Goal: Check status: Check status

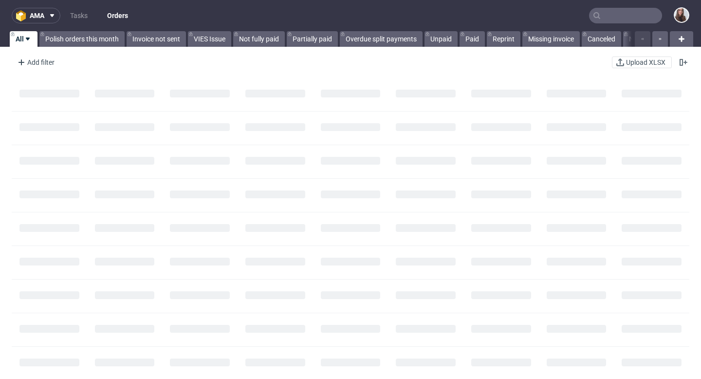
click at [614, 15] on input "text" at bounding box center [625, 16] width 73 height 16
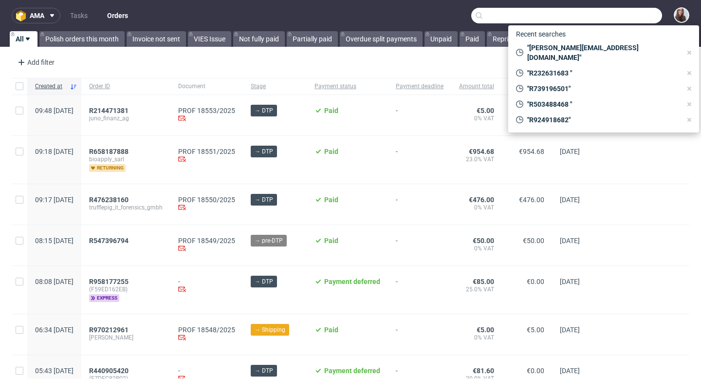
paste input "R245881912"
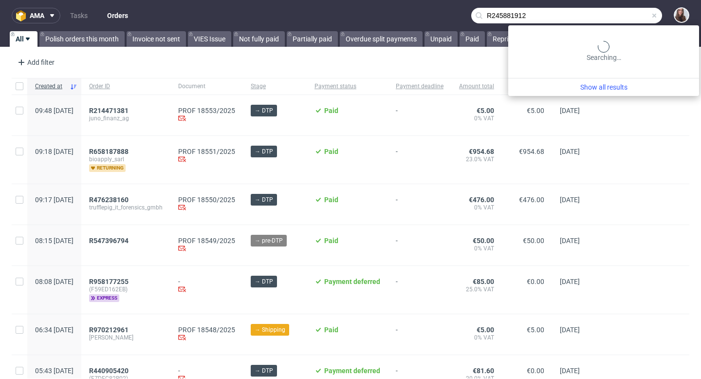
type input "R245881912"
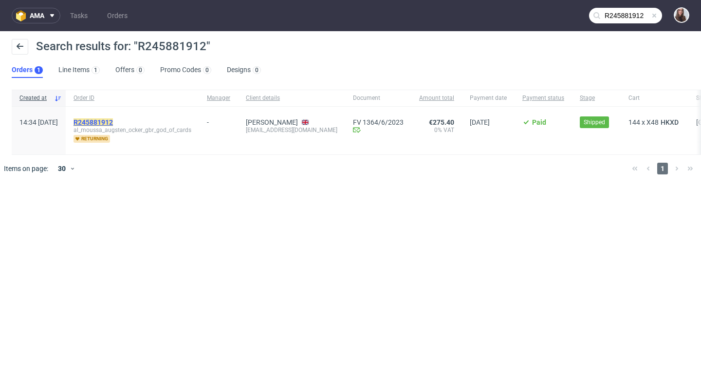
click at [113, 121] on mark "R245881912" at bounding box center [93, 122] width 39 height 8
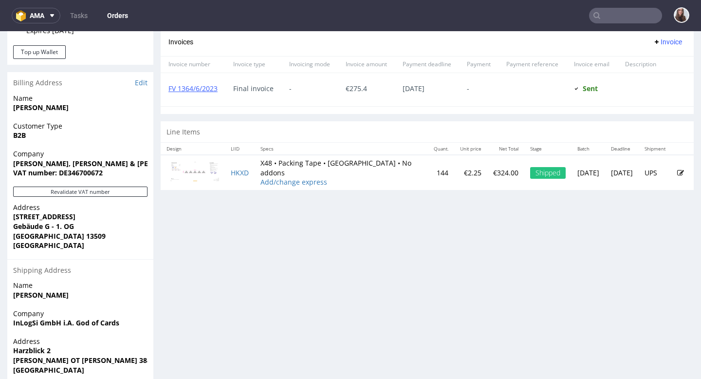
scroll to position [409, 0]
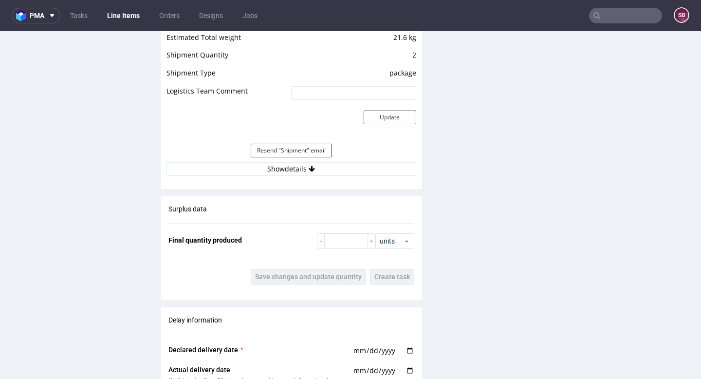
scroll to position [1006, 0]
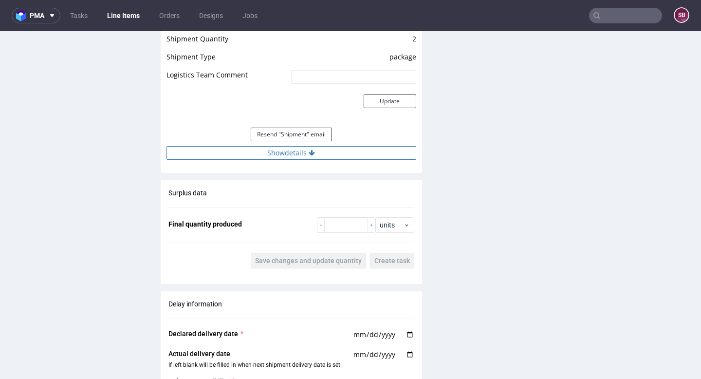
click at [294, 151] on button "Show details" at bounding box center [291, 153] width 250 height 14
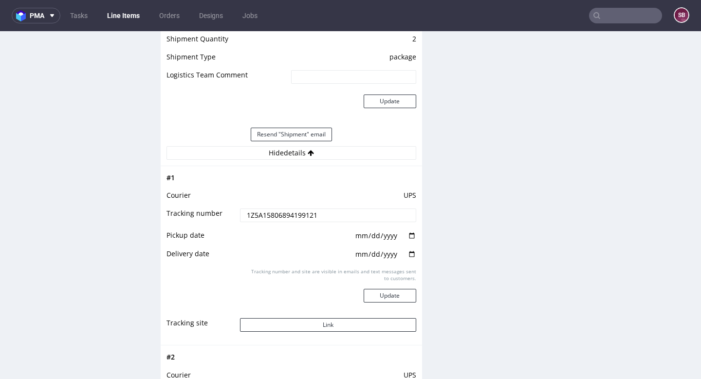
drag, startPoint x: 324, startPoint y: 214, endPoint x: 247, endPoint y: 210, distance: 77.0
click at [247, 210] on input "1Z5A15806894199121" at bounding box center [328, 215] width 176 height 14
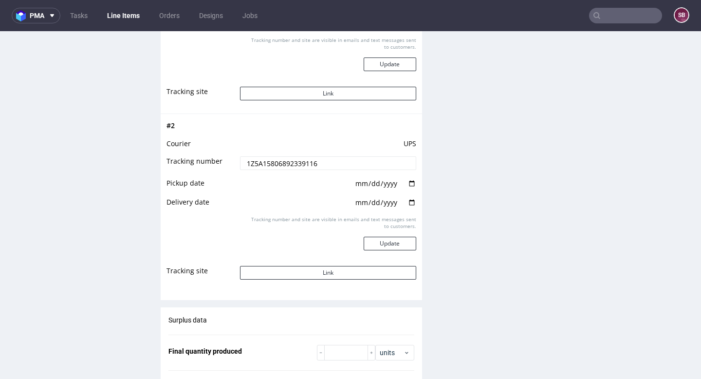
scroll to position [1242, 0]
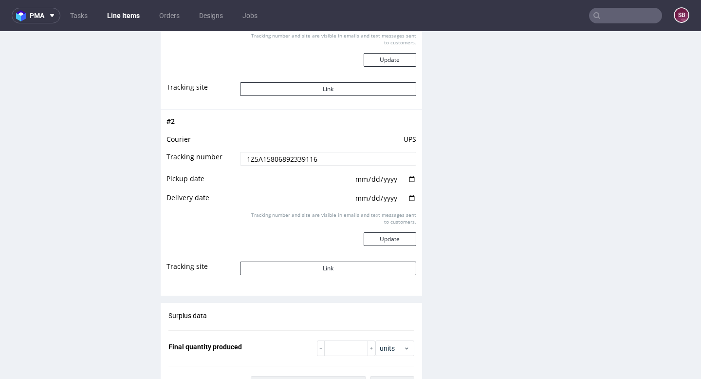
drag, startPoint x: 321, startPoint y: 160, endPoint x: 230, endPoint y: 159, distance: 91.5
click at [230, 159] on tr "Tracking number 1Z5A15806892339116" at bounding box center [291, 162] width 250 height 22
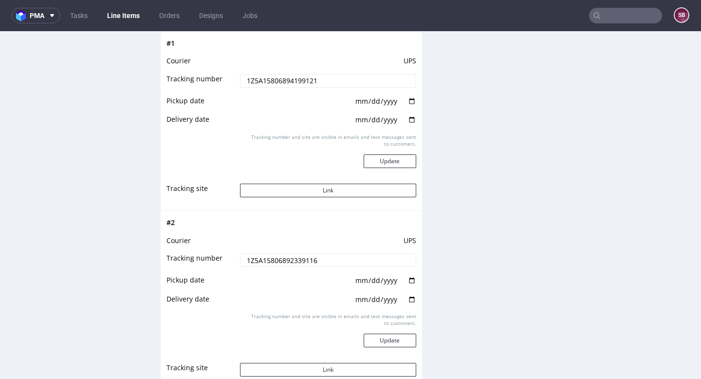
scroll to position [1124, 0]
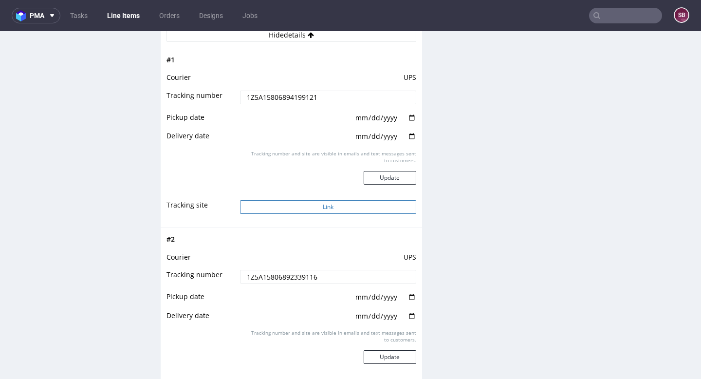
click at [332, 208] on button "Link" at bounding box center [328, 207] width 176 height 14
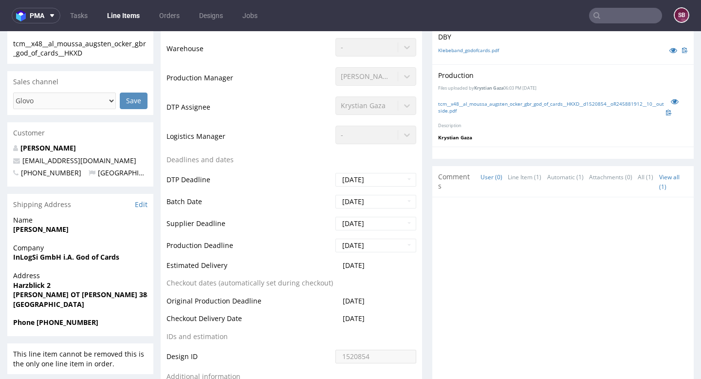
scroll to position [0, 0]
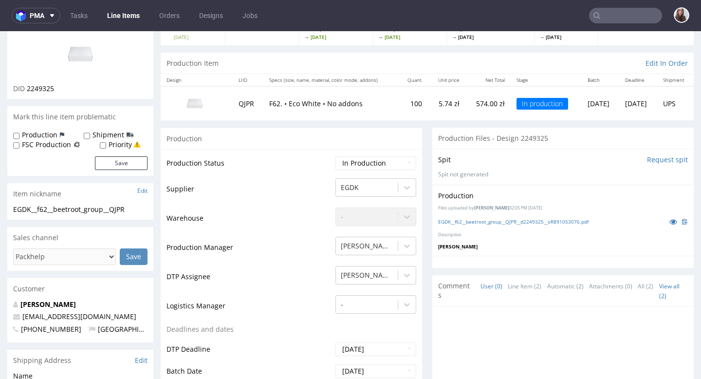
scroll to position [91, 0]
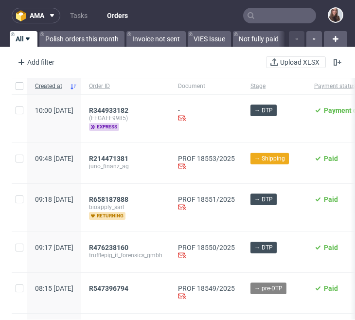
click at [272, 15] on input "text" at bounding box center [279, 16] width 73 height 16
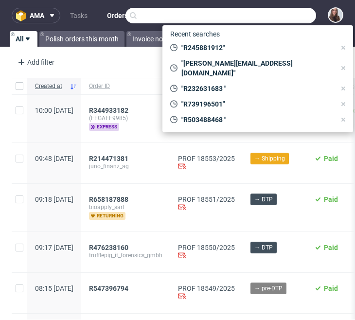
type input "%"
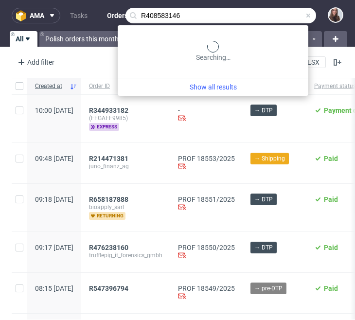
type input "R408583146"
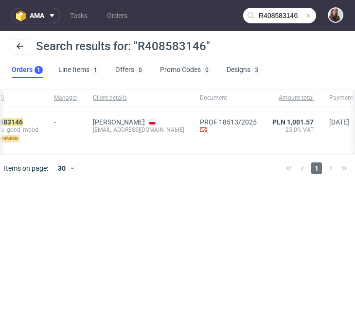
scroll to position [0, 27]
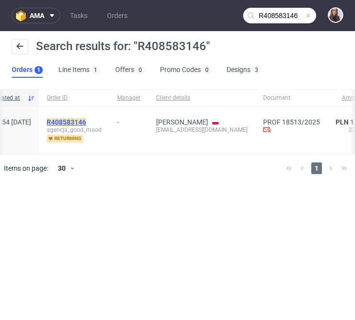
click at [86, 122] on mark "R408583146" at bounding box center [66, 122] width 39 height 8
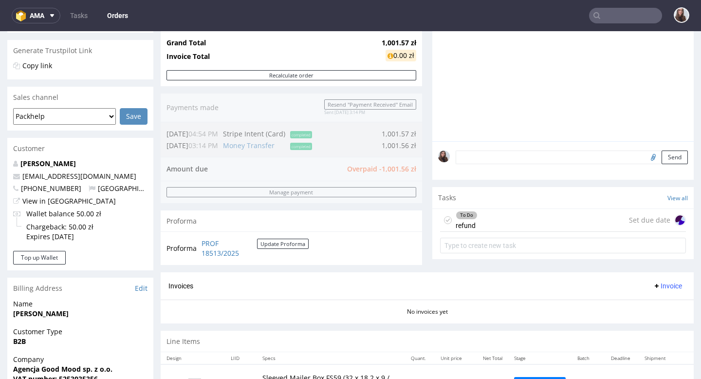
scroll to position [198, 0]
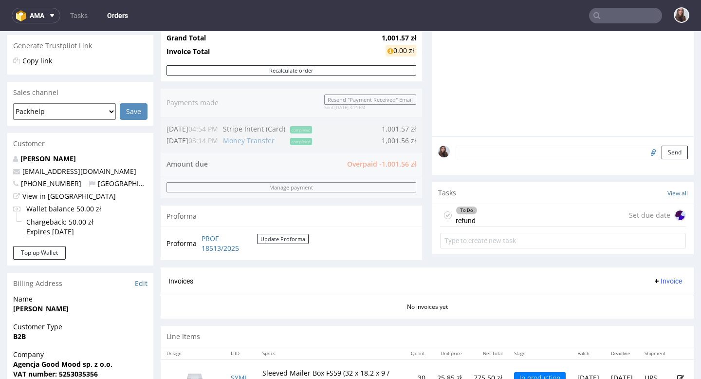
click at [473, 226] on div "To Do refund" at bounding box center [467, 215] width 22 height 22
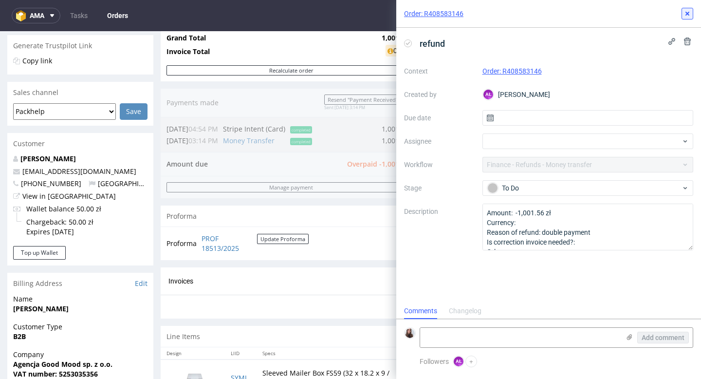
click at [686, 17] on icon at bounding box center [687, 14] width 8 height 8
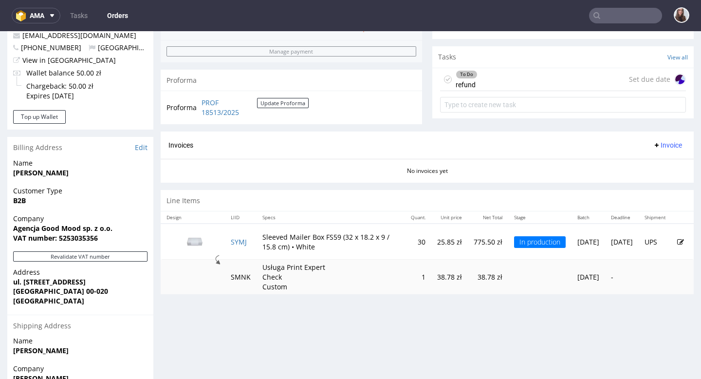
scroll to position [349, 0]
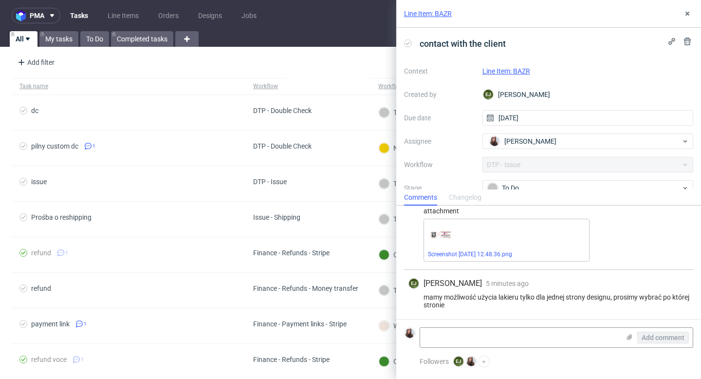
scroll to position [133, 0]
drag, startPoint x: 473, startPoint y: 301, endPoint x: 423, endPoint y: 294, distance: 50.7
click at [423, 294] on div "mamy możliwość użycia lakieru tylko dla jednej strony designu, prosimy wybrać p…" at bounding box center [548, 300] width 281 height 16
copy div "mamy możliwość użycia lakieru tylko dla jednej strony designu, prosimy wybrać p…"
click at [524, 70] on link "Line Item: BAZR" at bounding box center [506, 71] width 48 height 8
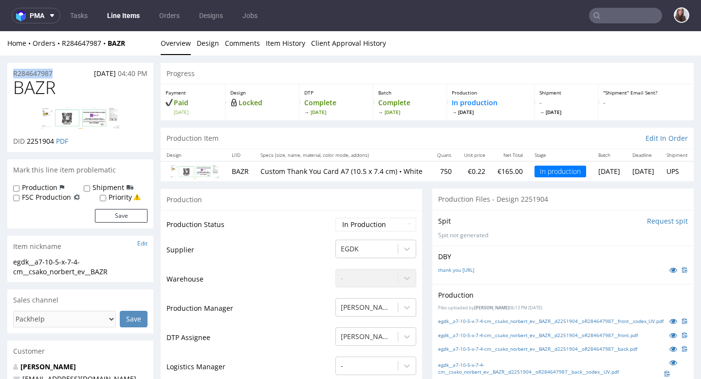
drag, startPoint x: 64, startPoint y: 72, endPoint x: 12, endPoint y: 73, distance: 51.6
click at [12, 73] on div "R284647987 22.08.2025 04:40 PM" at bounding box center [80, 71] width 146 height 16
copy p "R284647987"
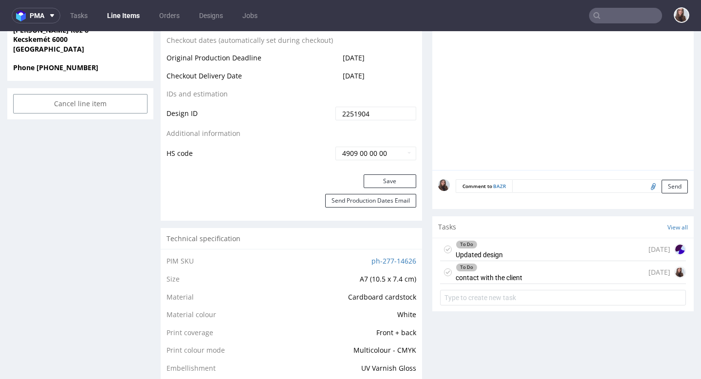
scroll to position [478, 0]
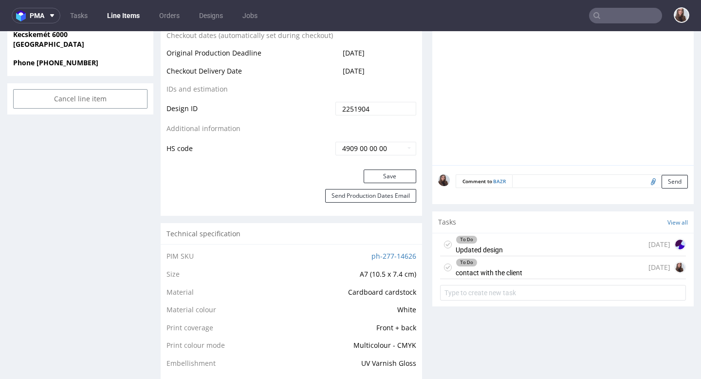
click at [510, 266] on div "To Do" at bounding box center [489, 262] width 66 height 8
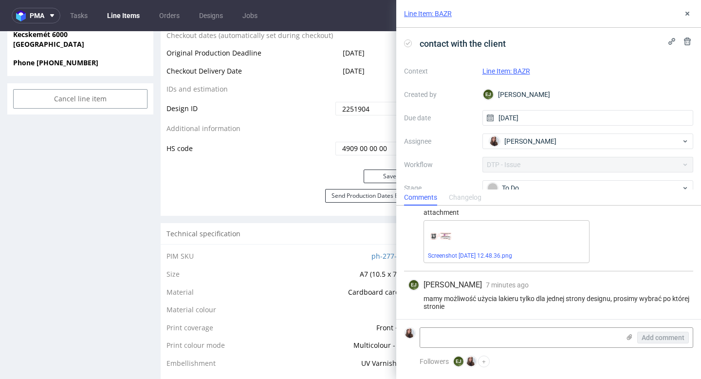
scroll to position [133, 0]
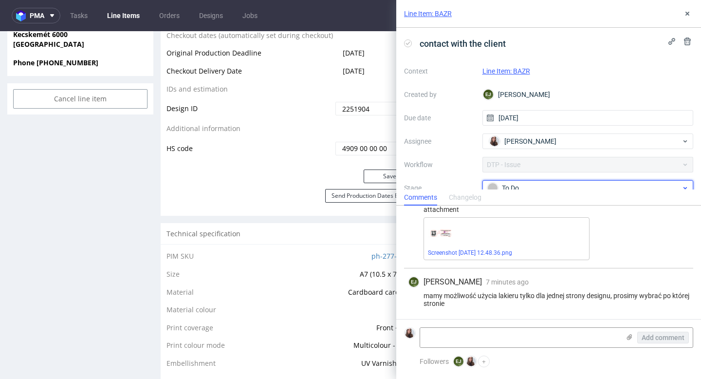
click at [538, 183] on div "To Do" at bounding box center [584, 188] width 194 height 11
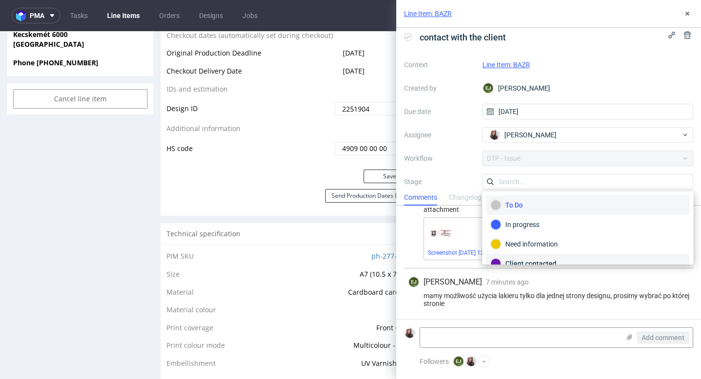
click at [526, 260] on div "Client contacted" at bounding box center [588, 263] width 195 height 11
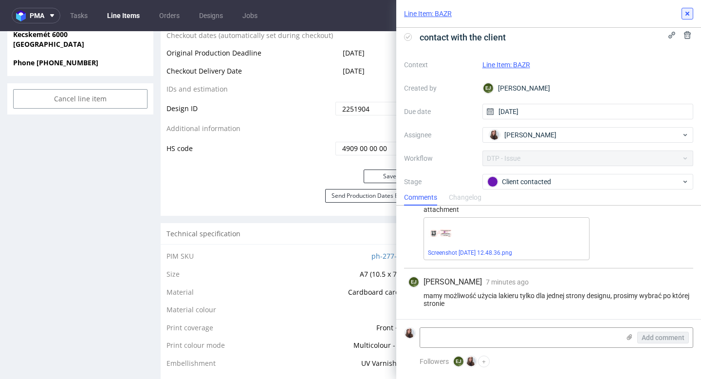
click at [686, 16] on icon at bounding box center [687, 14] width 8 height 8
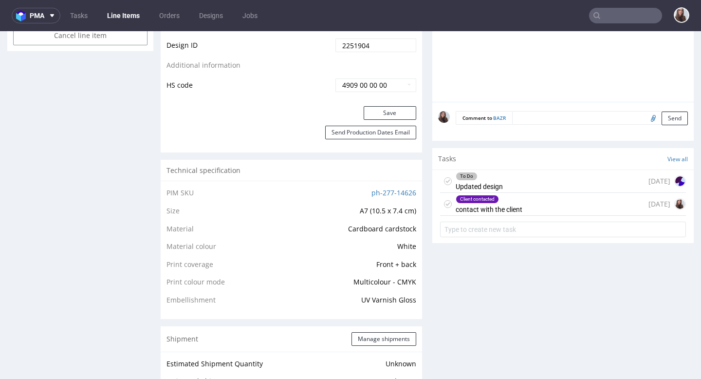
scroll to position [546, 0]
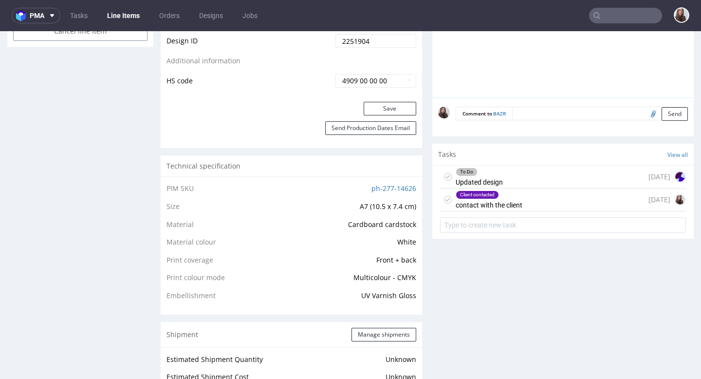
click at [531, 188] on div "To Do Updated design 8 days ago" at bounding box center [563, 177] width 246 height 23
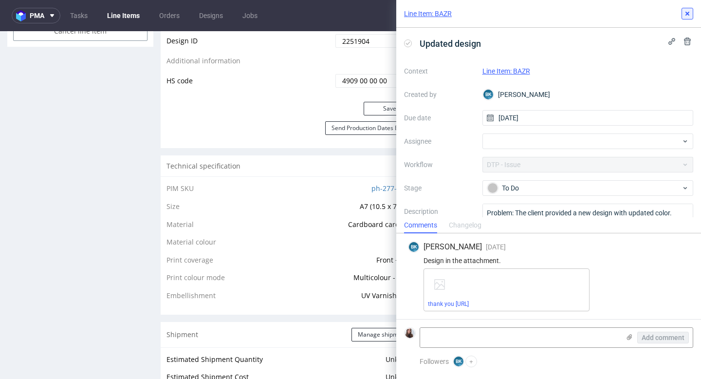
click at [684, 18] on button at bounding box center [688, 14] width 12 height 12
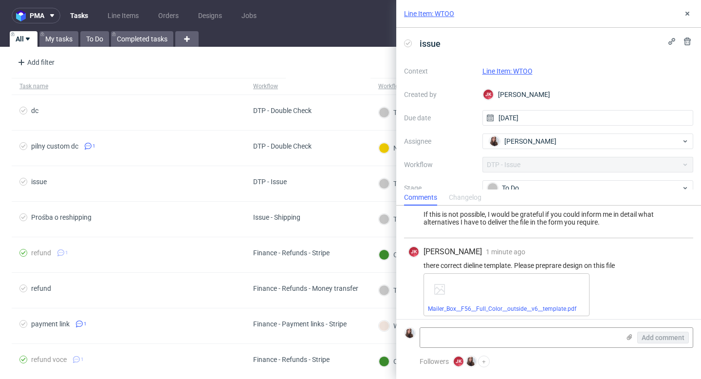
scroll to position [141, 0]
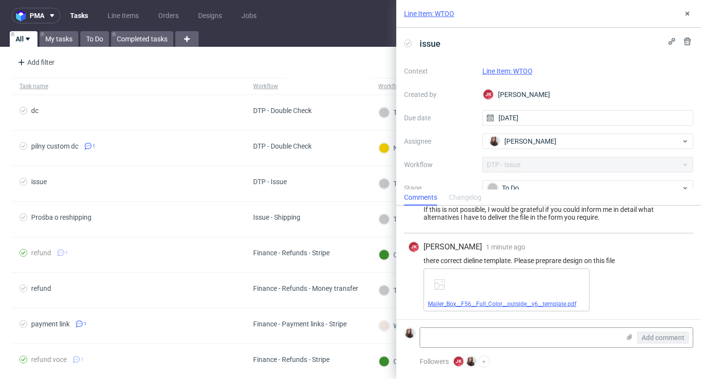
click at [507, 303] on link "Mailer_Box__F56__Full_Color__outside__v6__template.pdf" at bounding box center [502, 303] width 148 height 7
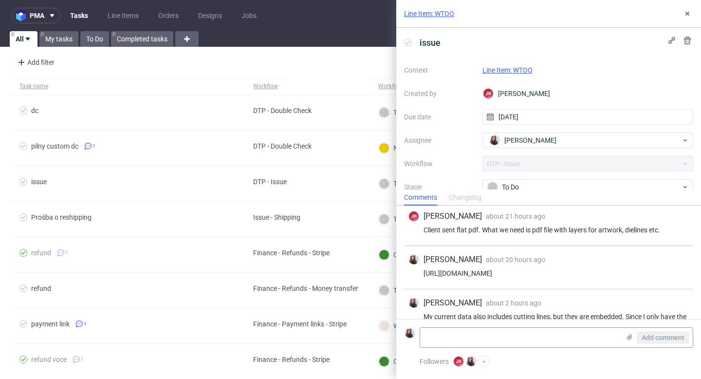
scroll to position [0, 0]
click at [641, 68] on div "Line Item: WTOO" at bounding box center [587, 71] width 211 height 12
click at [411, 16] on link "Line Item: WTOO" at bounding box center [429, 14] width 50 height 10
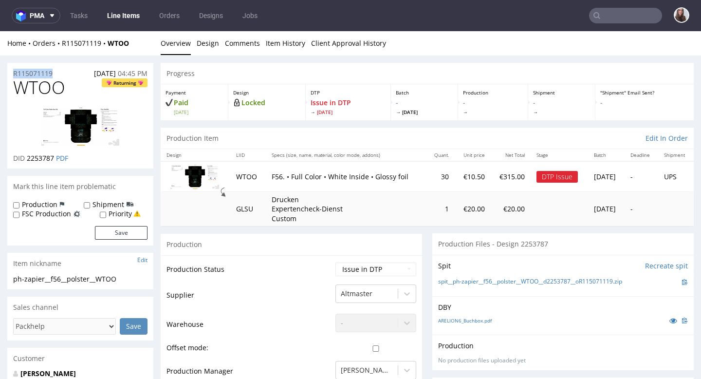
drag, startPoint x: 60, startPoint y: 73, endPoint x: 12, endPoint y: 73, distance: 48.2
click at [12, 73] on div "R115071119 [DATE] 04:45 PM" at bounding box center [80, 71] width 146 height 16
copy p "R115071119"
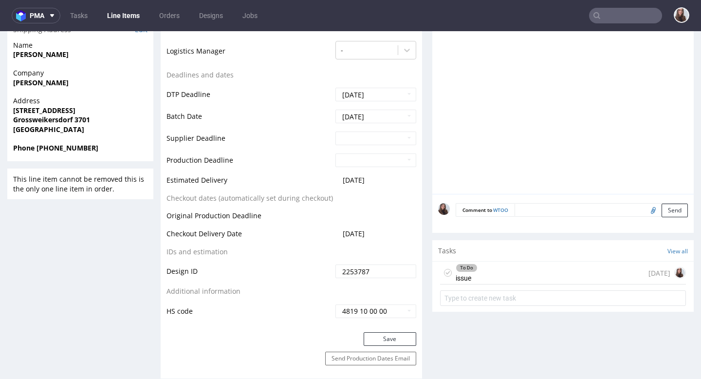
scroll to position [401, 0]
click at [476, 267] on div "To Do issue [DATE]" at bounding box center [563, 272] width 246 height 23
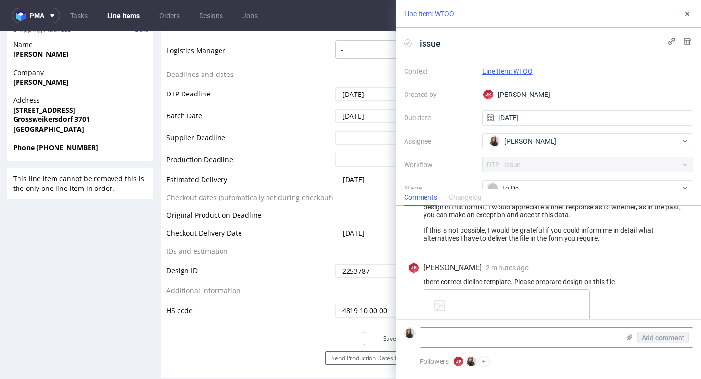
scroll to position [128, 0]
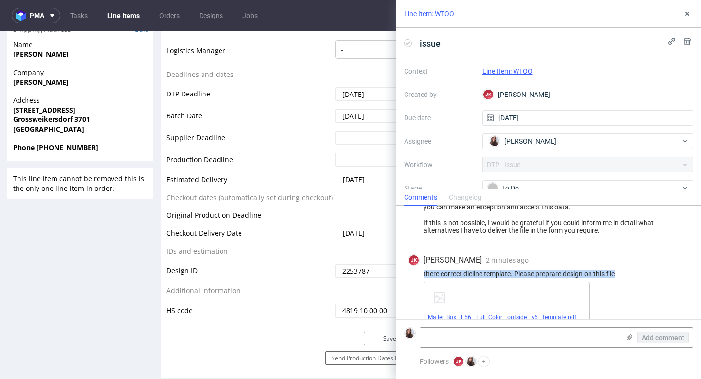
drag, startPoint x: 627, startPoint y: 274, endPoint x: 418, endPoint y: 270, distance: 209.4
click at [418, 270] on div "there correct dieline template. Please preprare design on this file" at bounding box center [548, 274] width 281 height 8
copy div "there correct dieline template. Please preprare design on this file"
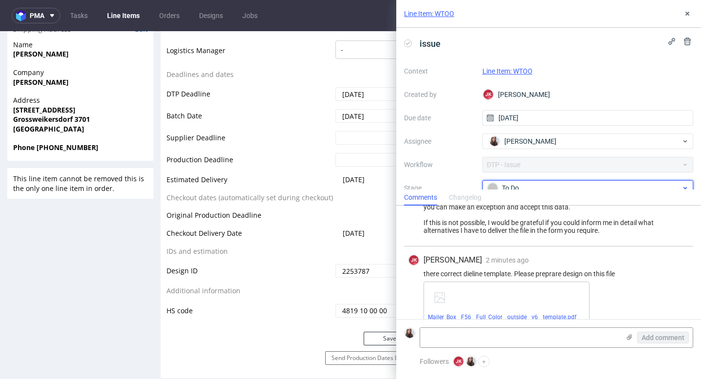
click at [584, 186] on div "To Do" at bounding box center [584, 188] width 194 height 11
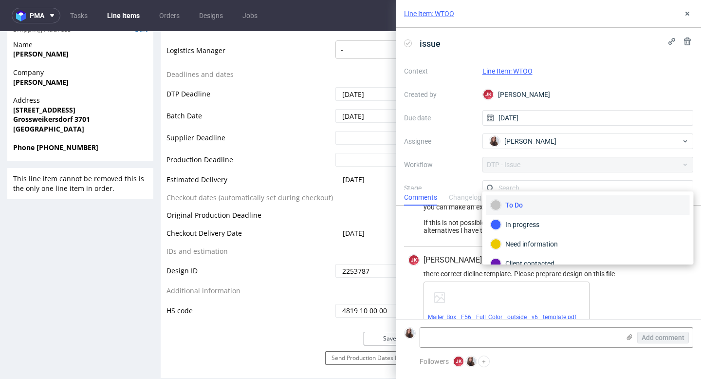
scroll to position [6, 0]
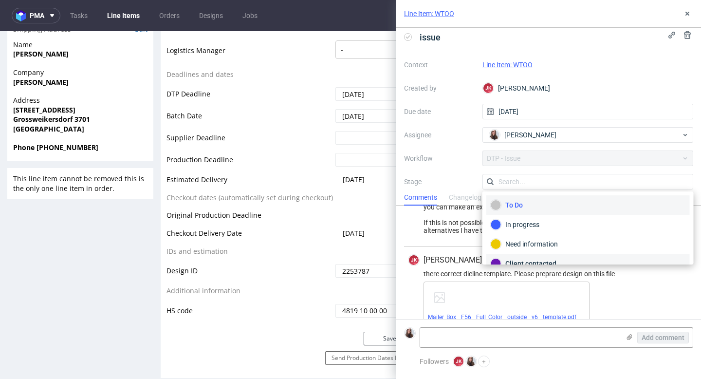
click at [533, 256] on div "Client contacted" at bounding box center [587, 263] width 203 height 19
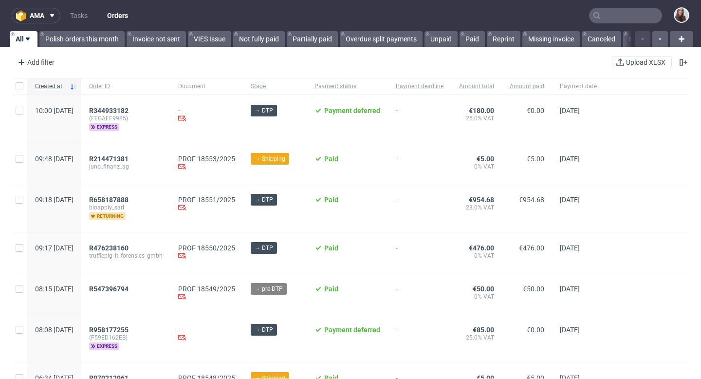
click at [600, 19] on input "text" at bounding box center [625, 16] width 73 height 16
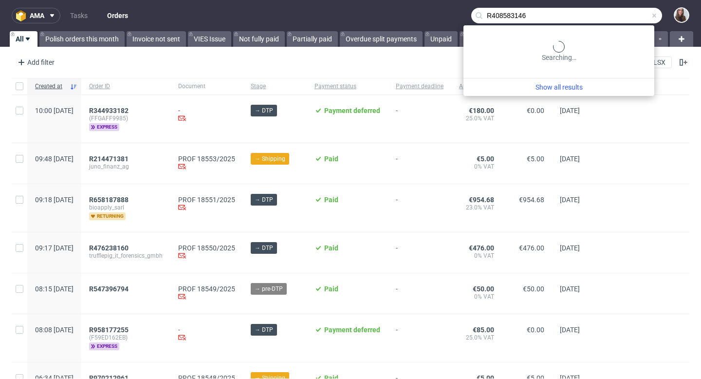
type input "R408583146"
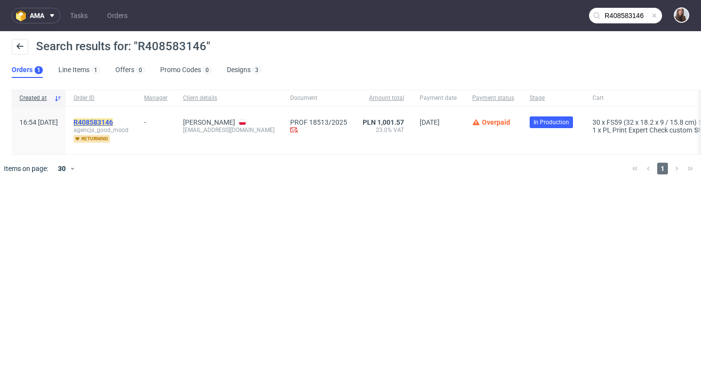
click at [113, 120] on mark "R408583146" at bounding box center [93, 122] width 39 height 8
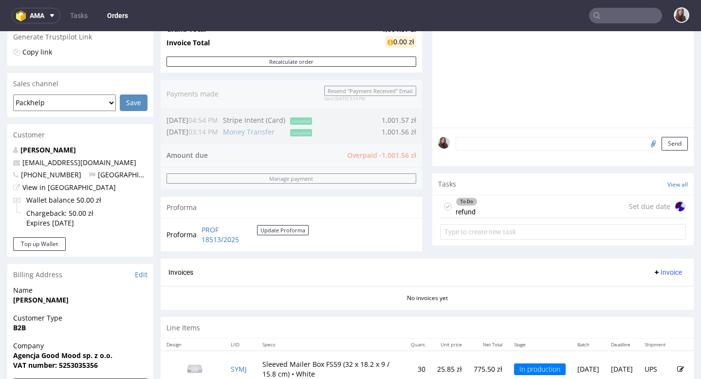
scroll to position [199, 0]
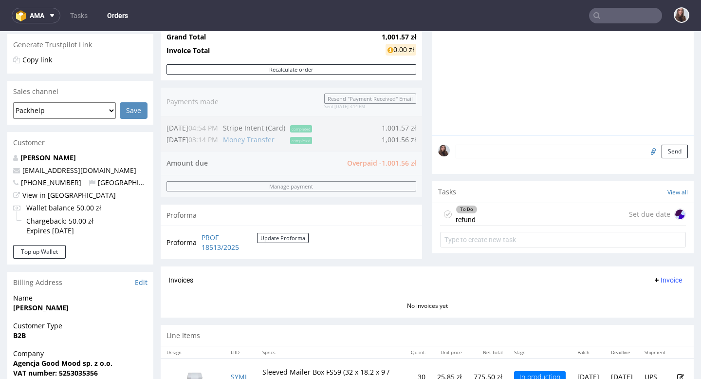
click at [493, 218] on div "To Do refund Set due date" at bounding box center [563, 214] width 246 height 23
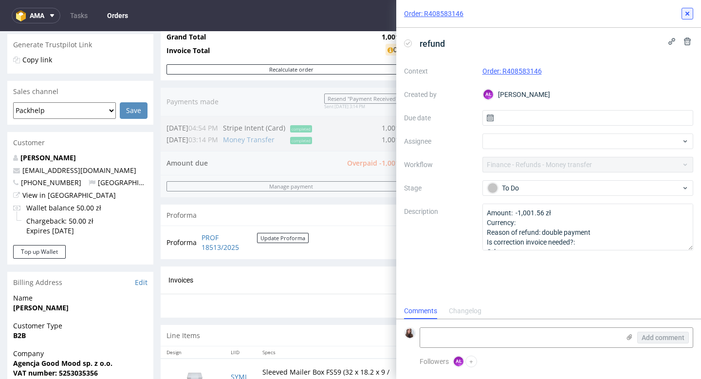
click at [688, 12] on use at bounding box center [687, 14] width 4 height 4
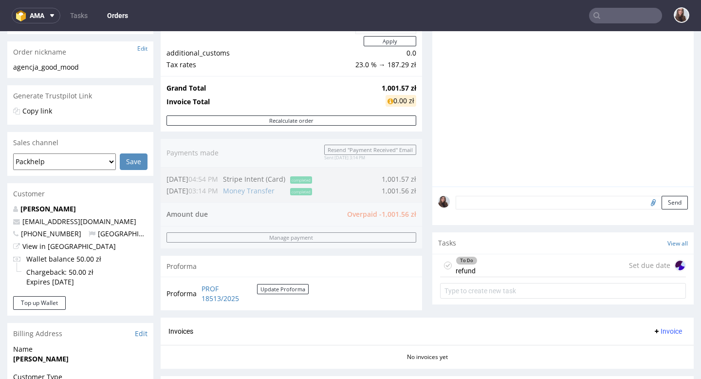
scroll to position [166, 0]
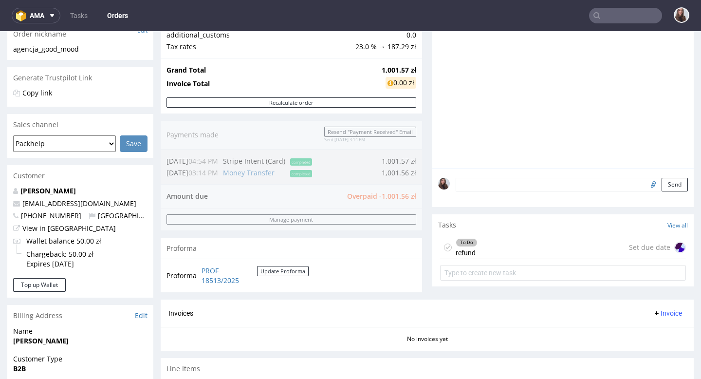
click at [485, 259] on div "To Do refund Set due date" at bounding box center [563, 247] width 246 height 23
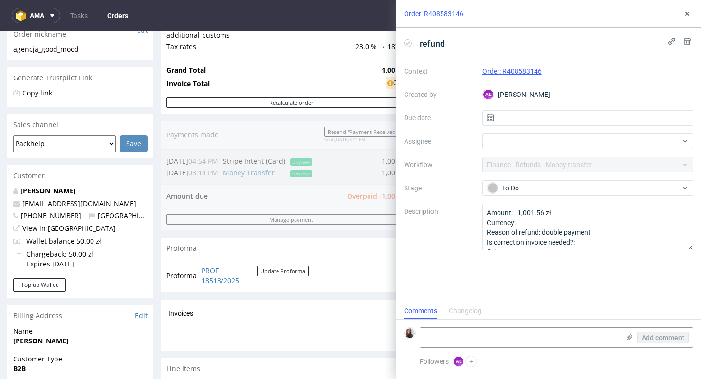
scroll to position [8, 0]
click at [510, 73] on link "Order: R408583146" at bounding box center [511, 71] width 59 height 8
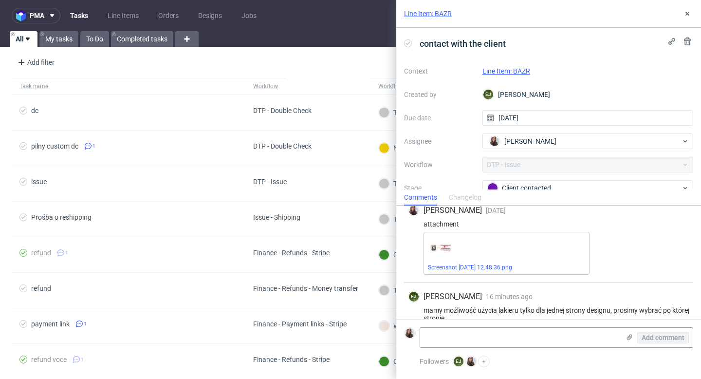
scroll to position [133, 0]
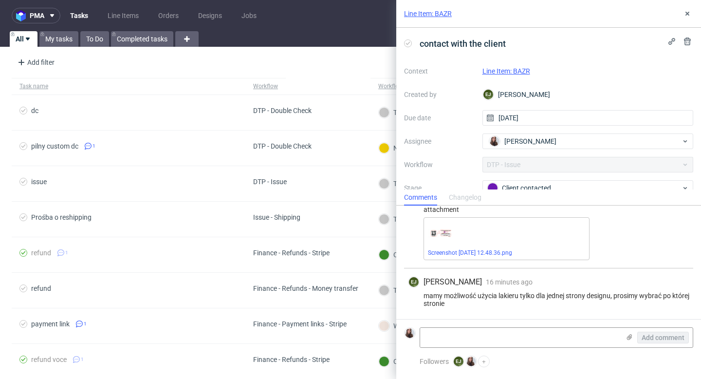
click at [445, 14] on link "Line Item: BAZR" at bounding box center [428, 14] width 48 height 10
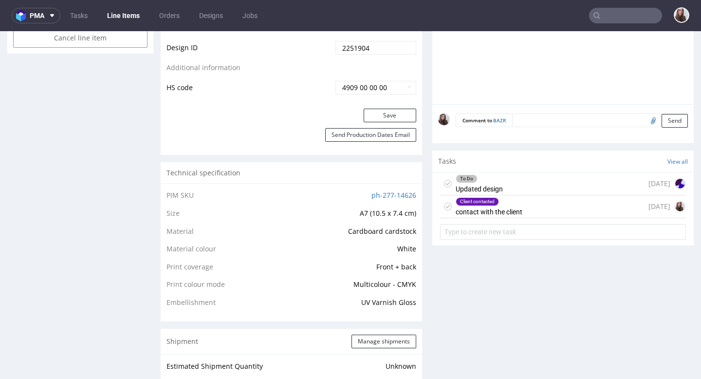
scroll to position [544, 0]
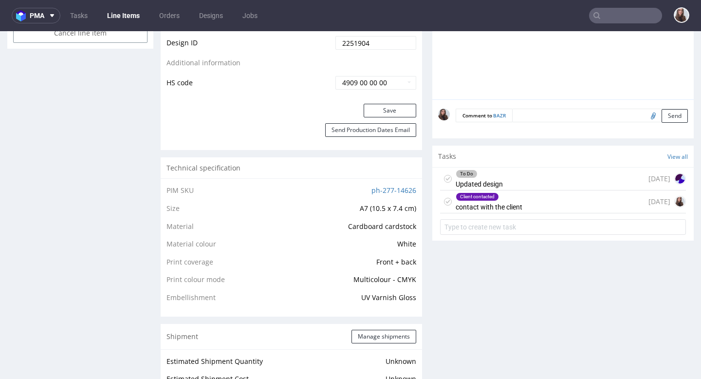
click at [513, 213] on div "Client contacted contact with the client" at bounding box center [489, 201] width 67 height 22
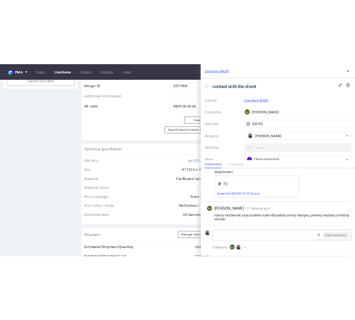
scroll to position [133, 0]
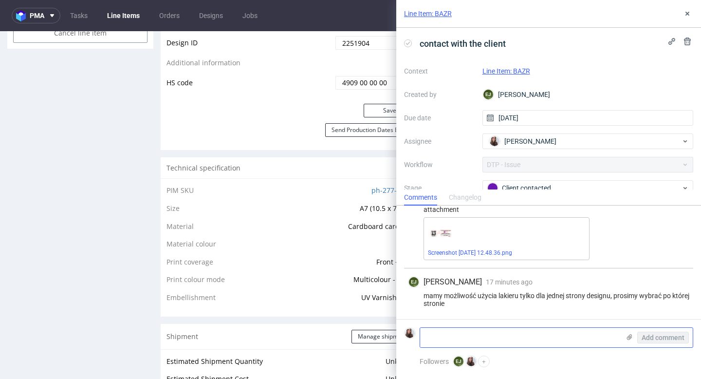
click at [470, 337] on textarea at bounding box center [520, 337] width 200 height 19
paste textarea "Please apply the gloss to this side:"
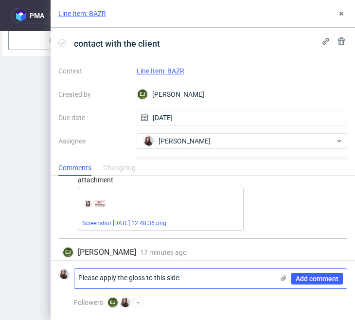
type textarea "Please apply the gloss to this side:"
click at [287, 280] on icon at bounding box center [284, 279] width 8 height 8
click at [0, 0] on input "file" at bounding box center [0, 0] width 0 height 0
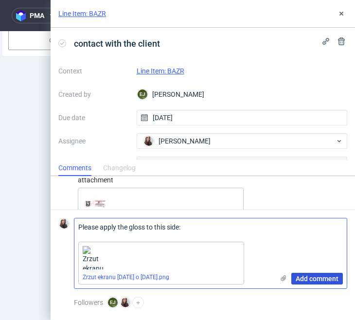
click at [323, 283] on button "Add comment" at bounding box center [318, 279] width 52 height 12
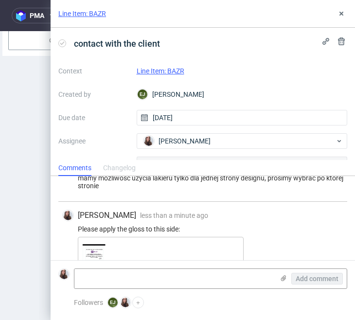
scroll to position [249, 0]
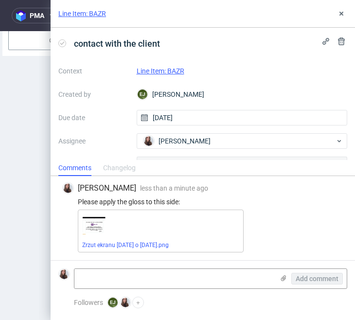
click at [161, 73] on link "Line Item: BAZR" at bounding box center [161, 71] width 48 height 8
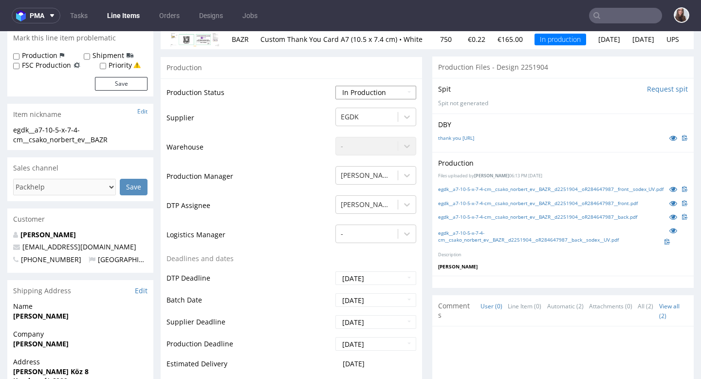
scroll to position [126, 0]
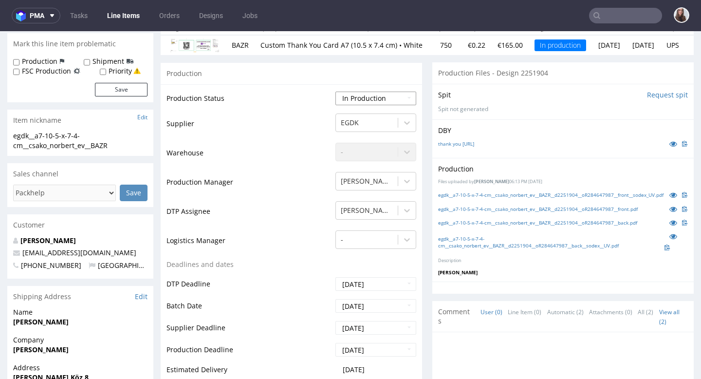
click at [355, 100] on select "Waiting for Artwork Waiting for Diecut Waiting for Mockup Waiting for DTP Waiti…" at bounding box center [375, 99] width 81 height 14
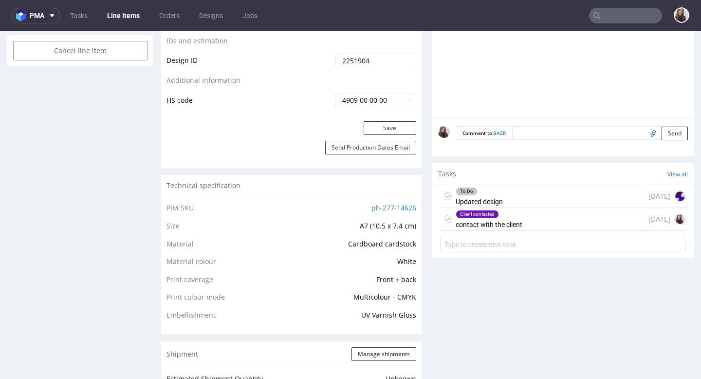
scroll to position [554, 0]
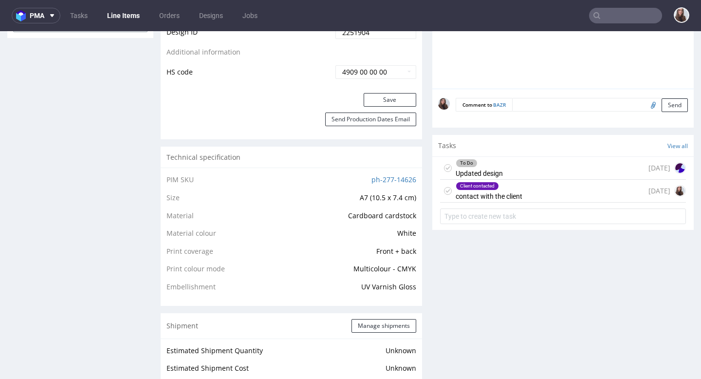
click at [355, 203] on div "Client contacted contact with the client 4 days ago" at bounding box center [563, 191] width 246 height 23
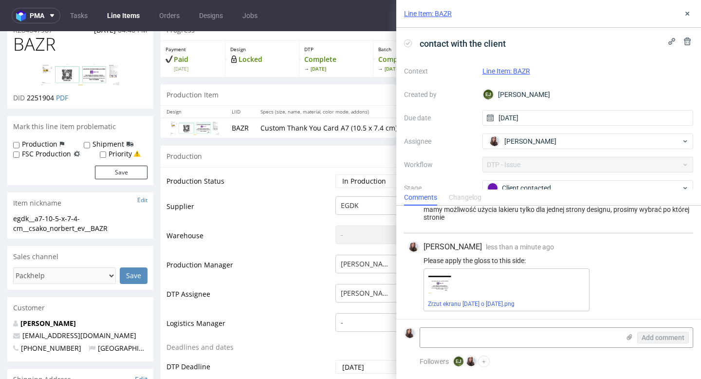
scroll to position [43, 0]
click at [355, 188] on select "Waiting for Artwork Waiting for Diecut Waiting for Mockup Waiting for DTP Waiti…" at bounding box center [375, 182] width 81 height 14
select select "back_for_dtp"
click at [335, 175] on select "Waiting for Artwork Waiting for Diecut Waiting for Mockup Waiting for DTP Waiti…" at bounding box center [375, 182] width 81 height 14
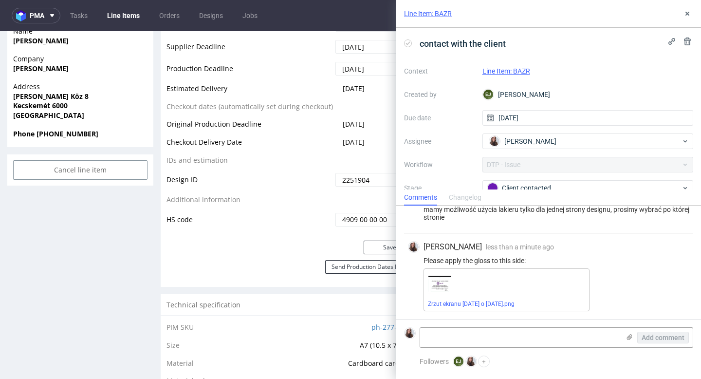
scroll to position [458, 0]
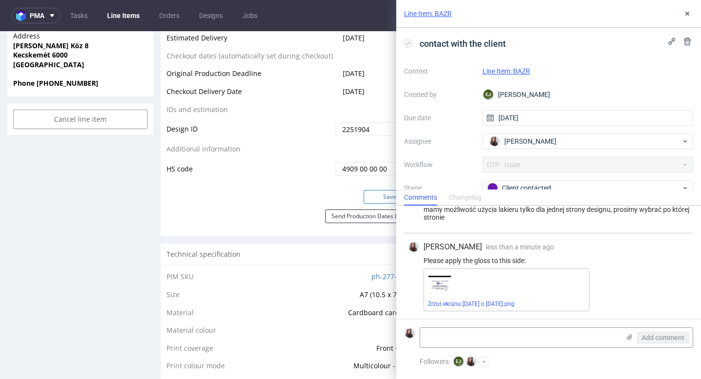
click at [355, 203] on button "Save" at bounding box center [390, 197] width 53 height 14
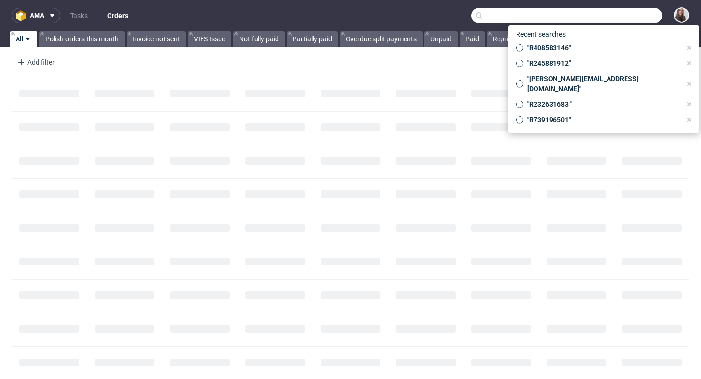
click at [597, 17] on input "text" at bounding box center [566, 16] width 191 height 16
paste input "R739196501"
type input "R739196501"
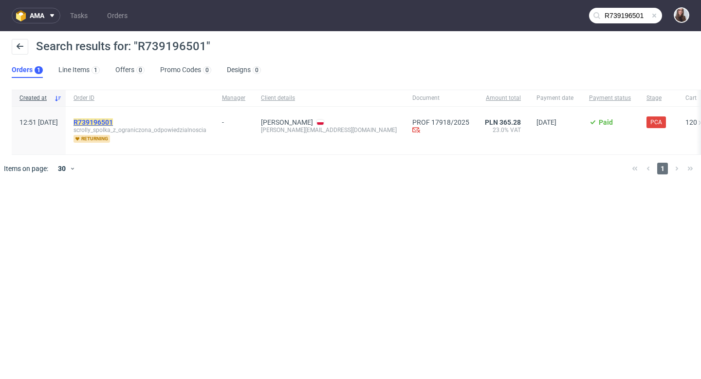
click at [113, 120] on mark "R739196501" at bounding box center [93, 122] width 39 height 8
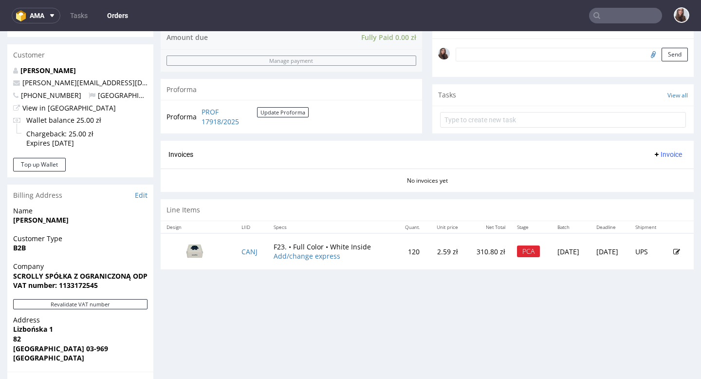
scroll to position [316, 0]
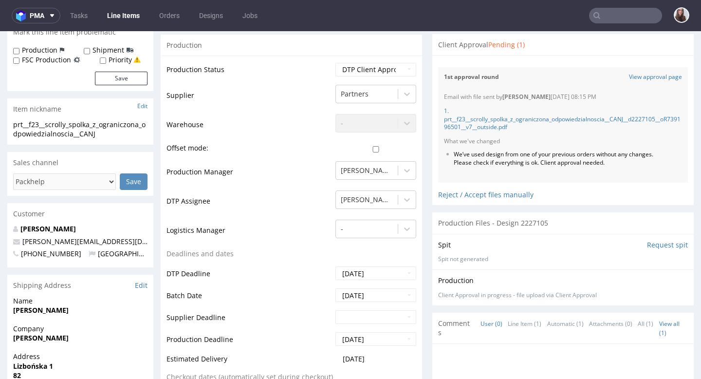
scroll to position [158, 0]
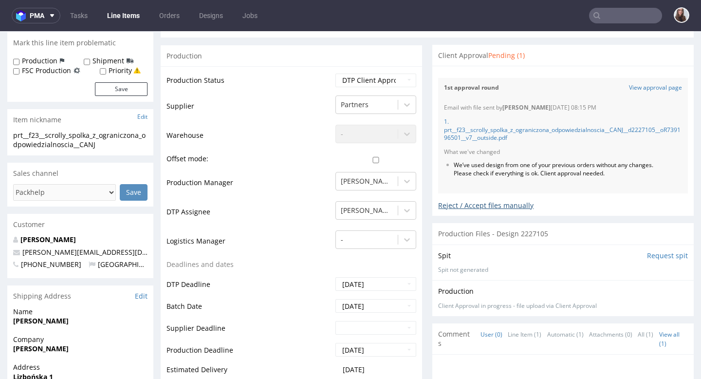
click at [503, 208] on div "Reject / Accept files manually" at bounding box center [563, 201] width 250 height 17
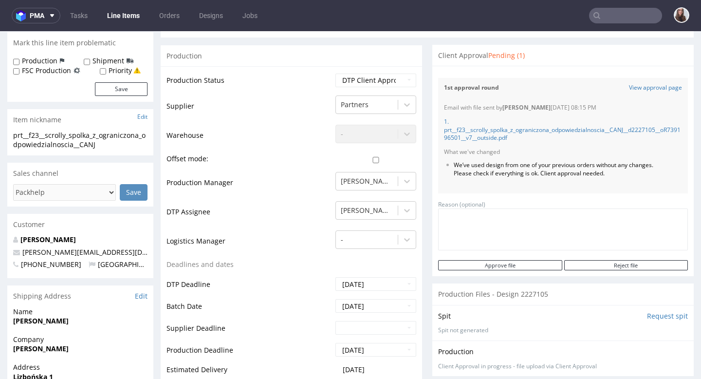
click at [504, 225] on textarea at bounding box center [563, 229] width 250 height 42
type textarea "Client approved"
click at [494, 262] on input "Approve file" at bounding box center [500, 265] width 124 height 10
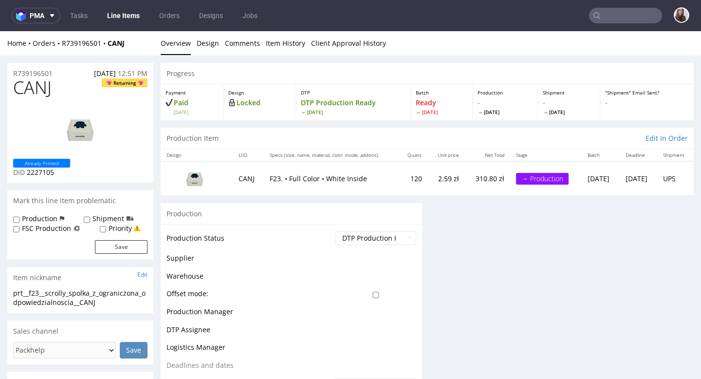
scroll to position [0, 0]
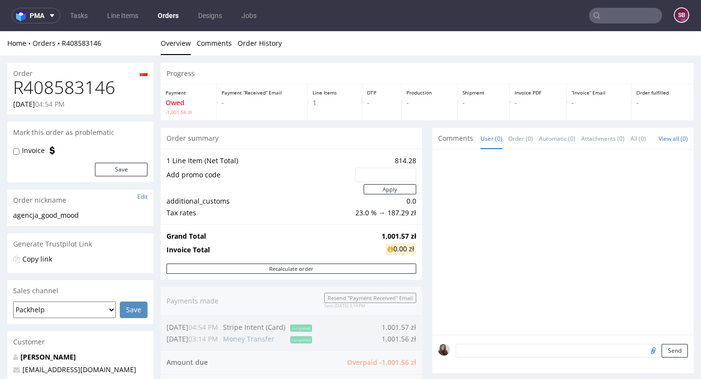
click at [119, 86] on h1 "R408583146" at bounding box center [80, 87] width 134 height 19
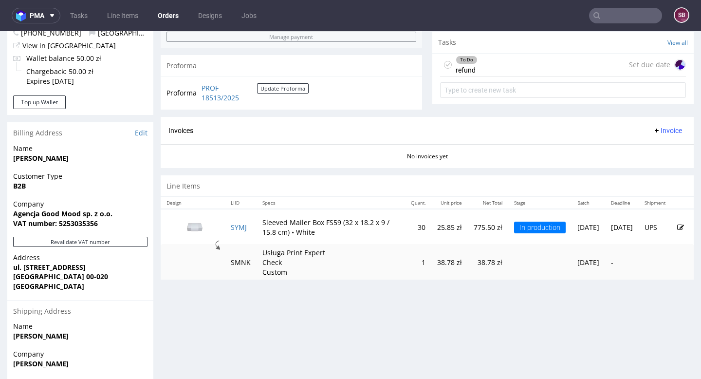
scroll to position [361, 0]
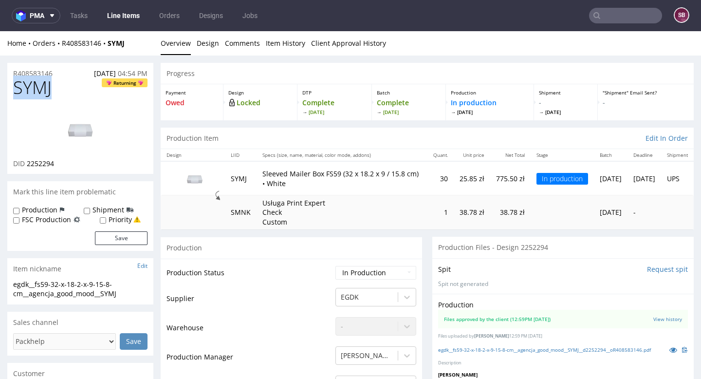
drag, startPoint x: 65, startPoint y: 82, endPoint x: 17, endPoint y: 85, distance: 48.7
click at [17, 85] on h1 "SYMJ Returning" at bounding box center [80, 87] width 134 height 19
copy span "SYMJ"
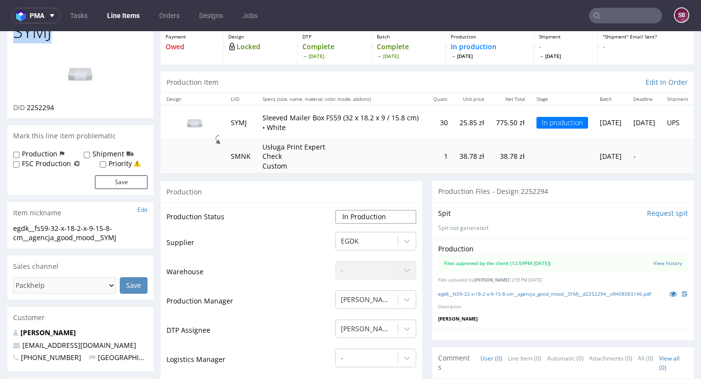
scroll to position [56, 0]
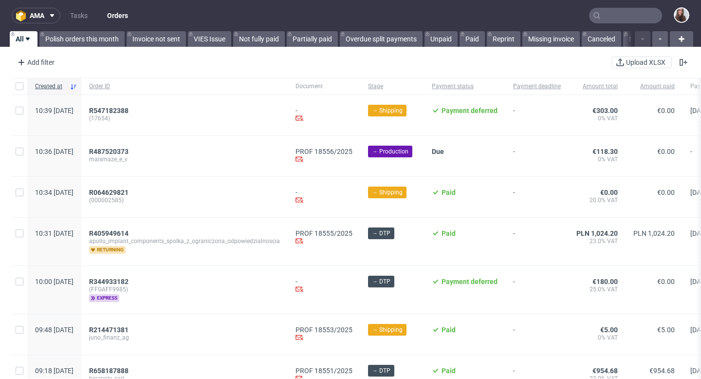
click at [603, 16] on input "text" at bounding box center [625, 16] width 73 height 16
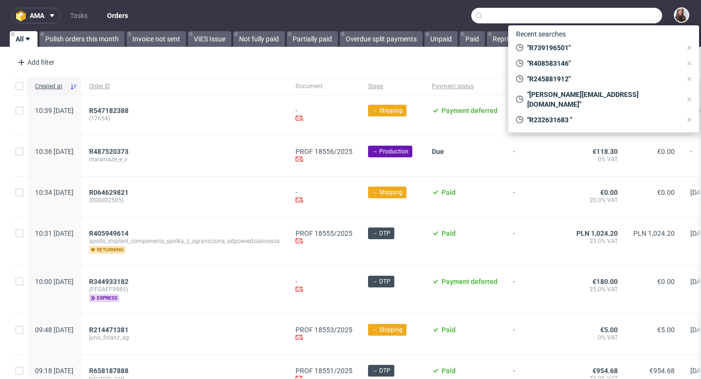
paste input "R924918682"
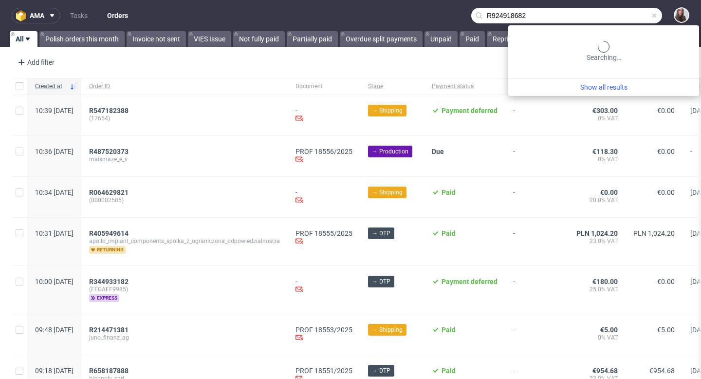
type input "R924918682"
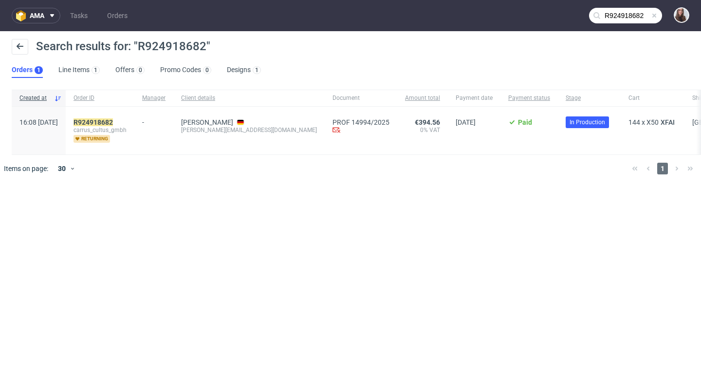
click at [379, 156] on div at bounding box center [364, 168] width 519 height 27
click at [113, 121] on mark "R924918682" at bounding box center [93, 122] width 39 height 8
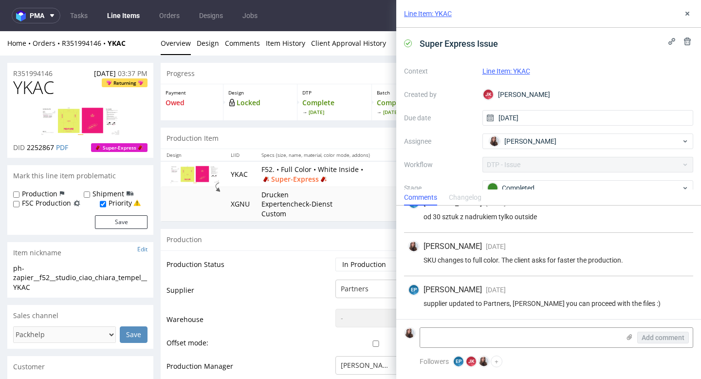
click at [501, 76] on div "Line Item: YKAC" at bounding box center [587, 71] width 211 height 12
click at [497, 69] on link "Line Item: YKAC" at bounding box center [506, 71] width 48 height 8
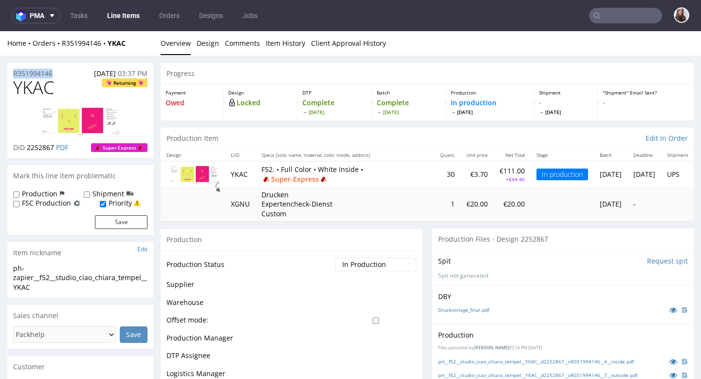
drag, startPoint x: 61, startPoint y: 74, endPoint x: 13, endPoint y: 74, distance: 48.2
click at [13, 74] on div "R351994146 [DATE] 03:37 PM" at bounding box center [80, 71] width 146 height 16
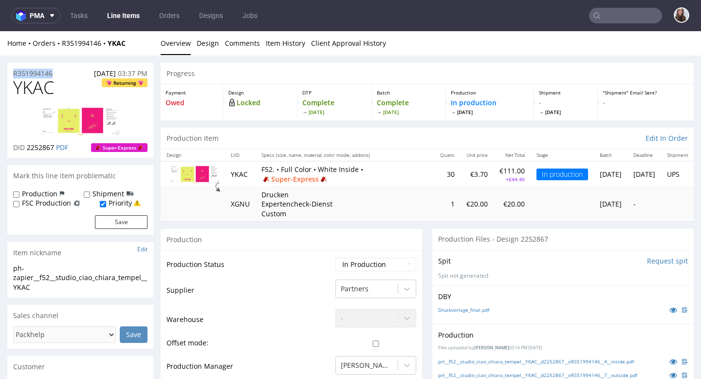
copy p "R351994146"
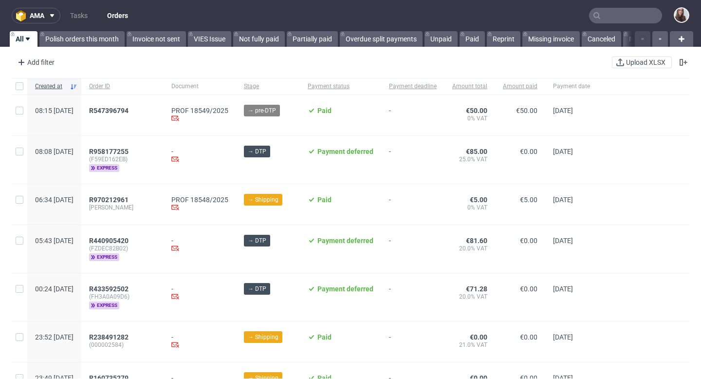
click at [615, 17] on input "text" at bounding box center [625, 16] width 73 height 16
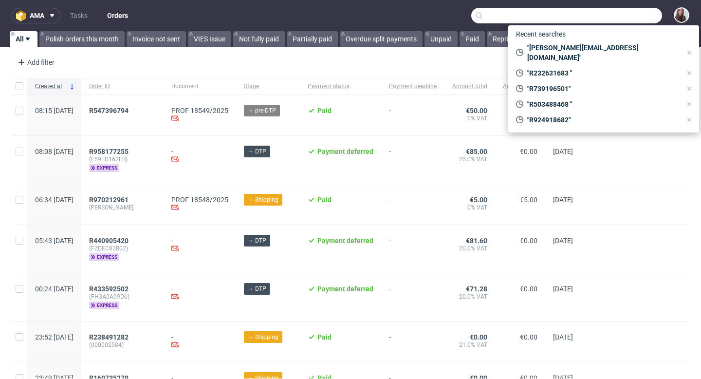
paste input "R351994146"
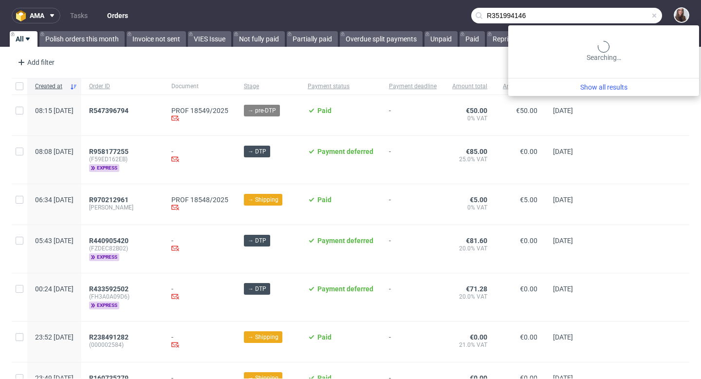
type input "R351994146"
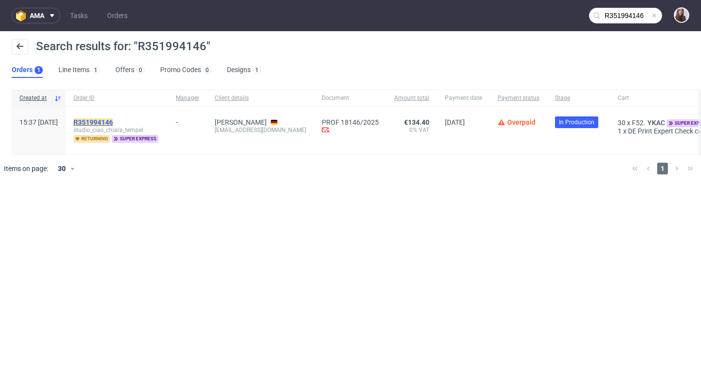
click at [113, 121] on mark "R351994146" at bounding box center [93, 122] width 39 height 8
